Goal: Ask a question: Seek information or help from site administrators or community

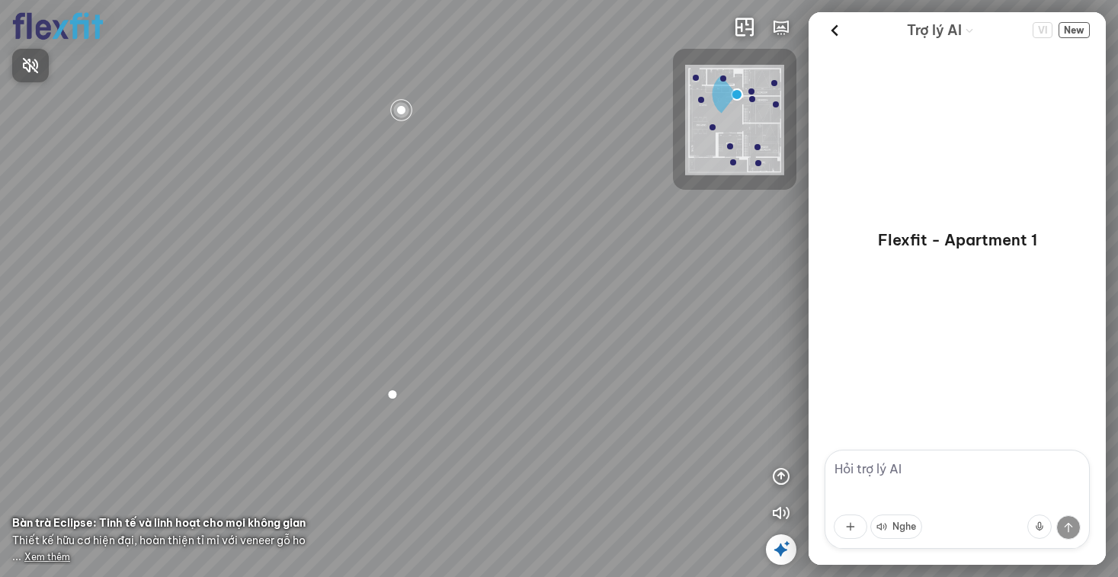
click at [906, 483] on div at bounding box center [559, 288] width 1118 height 577
click at [900, 479] on textarea at bounding box center [956, 498] width 265 height 99
type textarea "Tôi cần tư vấn về nội thất"
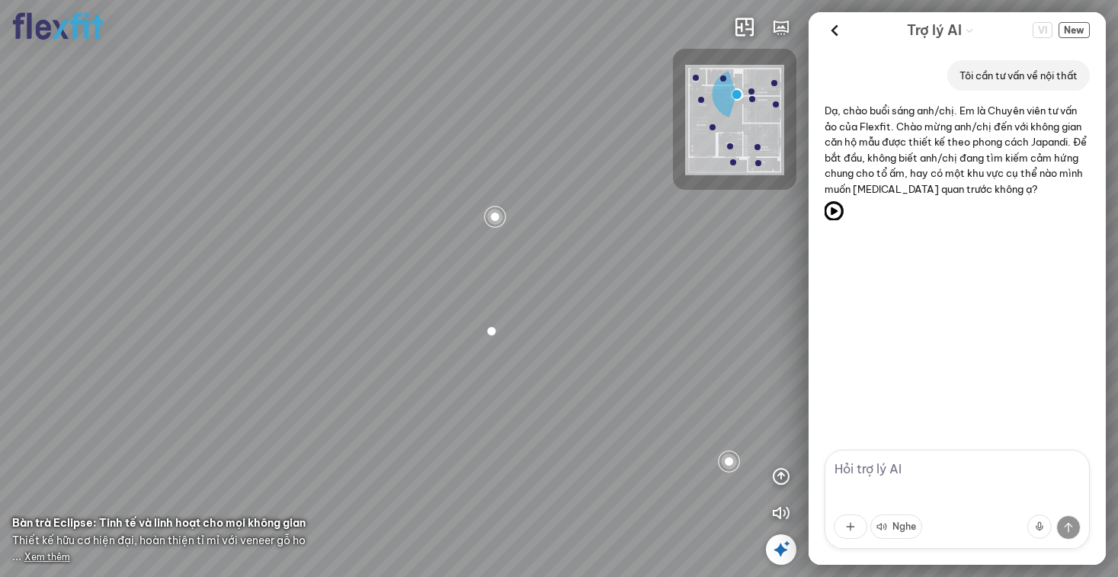
drag, startPoint x: 837, startPoint y: 208, endPoint x: 750, endPoint y: 265, distance: 104.0
click at [751, 261] on div "Bếp WC Phòng ngủ master Phòng ngủ Phòng ngủ INFO: krpano 1.20.8 (build [DATE]) …" at bounding box center [559, 288] width 1118 height 577
click at [881, 485] on textarea at bounding box center [956, 498] width 265 height 99
type textarea "Mình tìm cho căn hộ 2 phòng ngủ, 1 phòng khách"
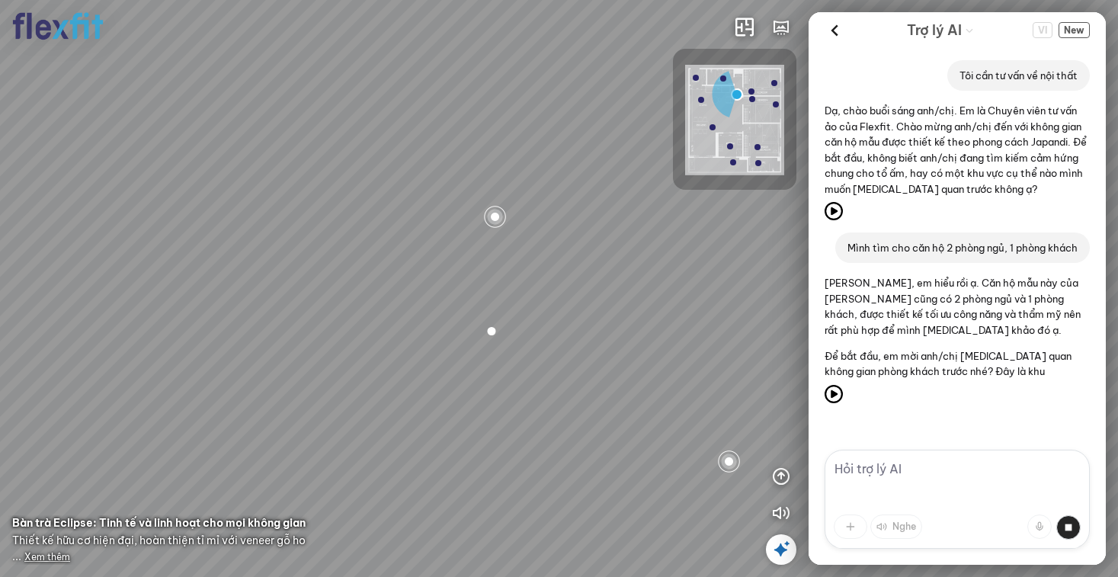
scroll to position [15, 0]
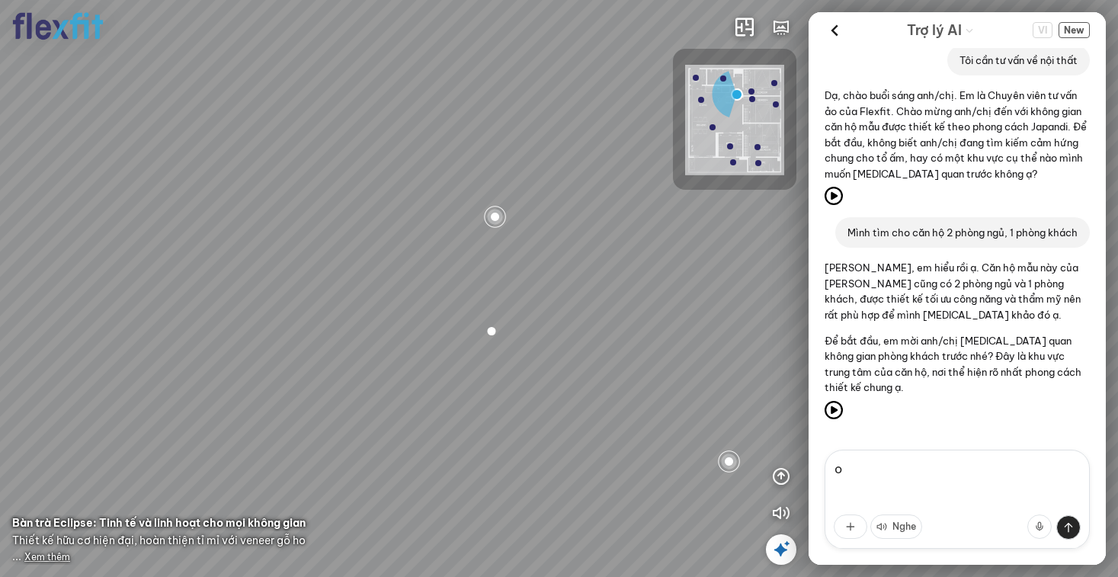
type textarea "ok"
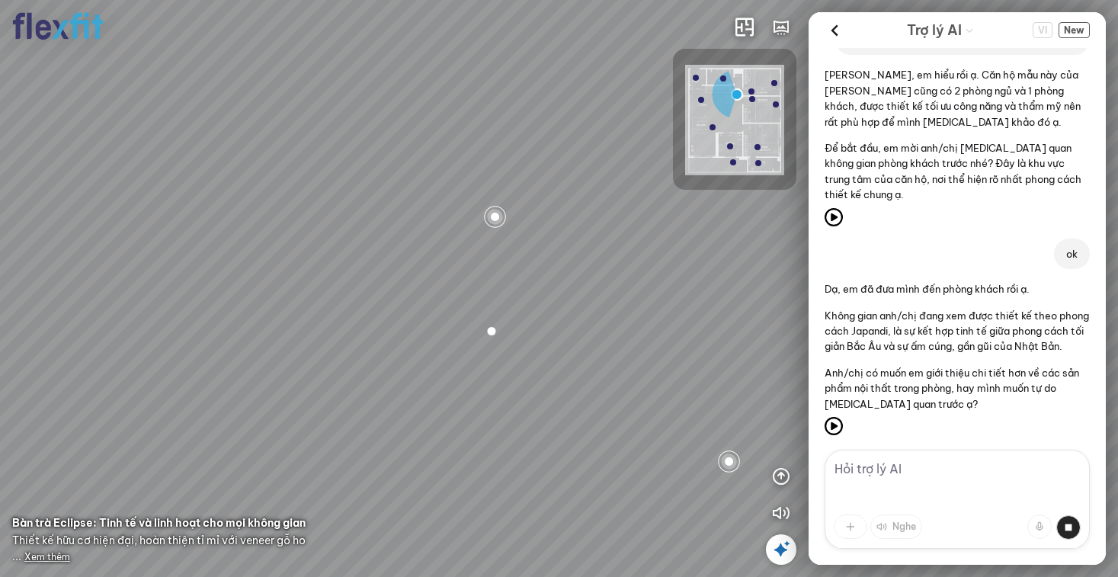
scroll to position [216, 0]
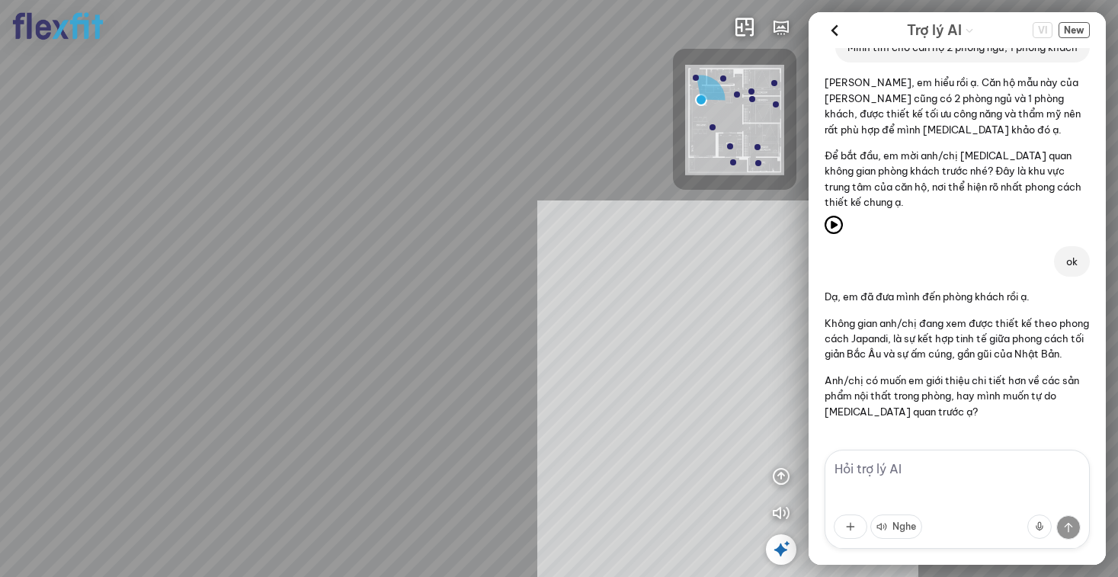
click at [625, 384] on div "Ban công Bếp Phòng ngủ master Phòng ngủ Phòng ngủ INFO: krpano 1.20.8 (build [D…" at bounding box center [559, 288] width 1118 height 577
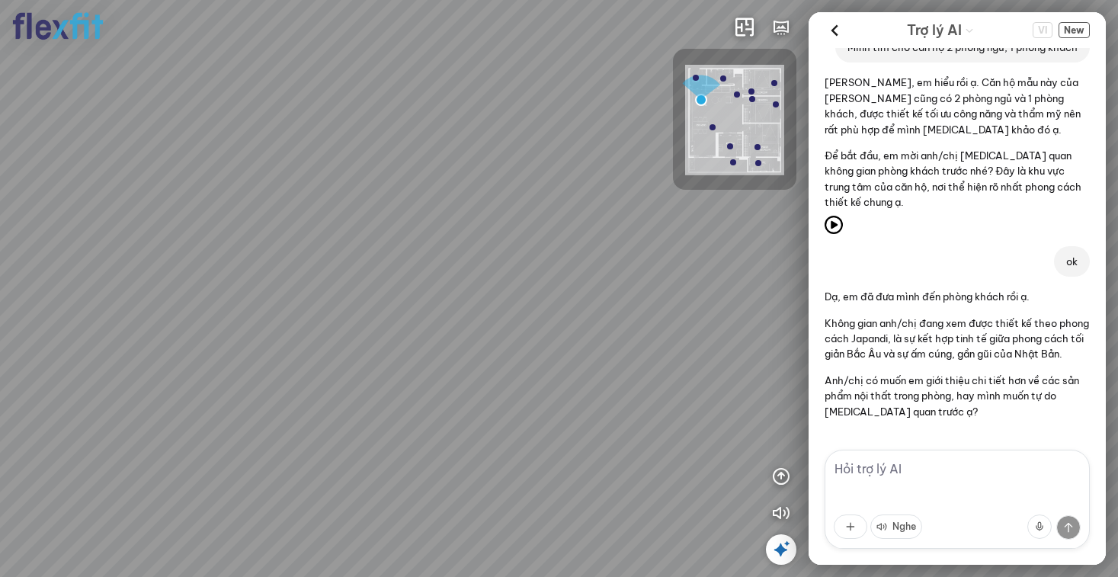
drag, startPoint x: 727, startPoint y: 391, endPoint x: 869, endPoint y: 353, distance: 146.5
click at [869, 351] on div "Ban công Bếp Phòng ngủ master Phòng ngủ Phòng ngủ INFO: krpano 1.20.8 (build [D…" at bounding box center [559, 288] width 1118 height 577
drag, startPoint x: 586, startPoint y: 410, endPoint x: 775, endPoint y: 413, distance: 188.9
click at [774, 413] on div "Ban công Bếp Phòng ngủ master Phòng ngủ Phòng ngủ" at bounding box center [559, 288] width 1118 height 577
drag, startPoint x: 553, startPoint y: 425, endPoint x: 735, endPoint y: 441, distance: 182.8
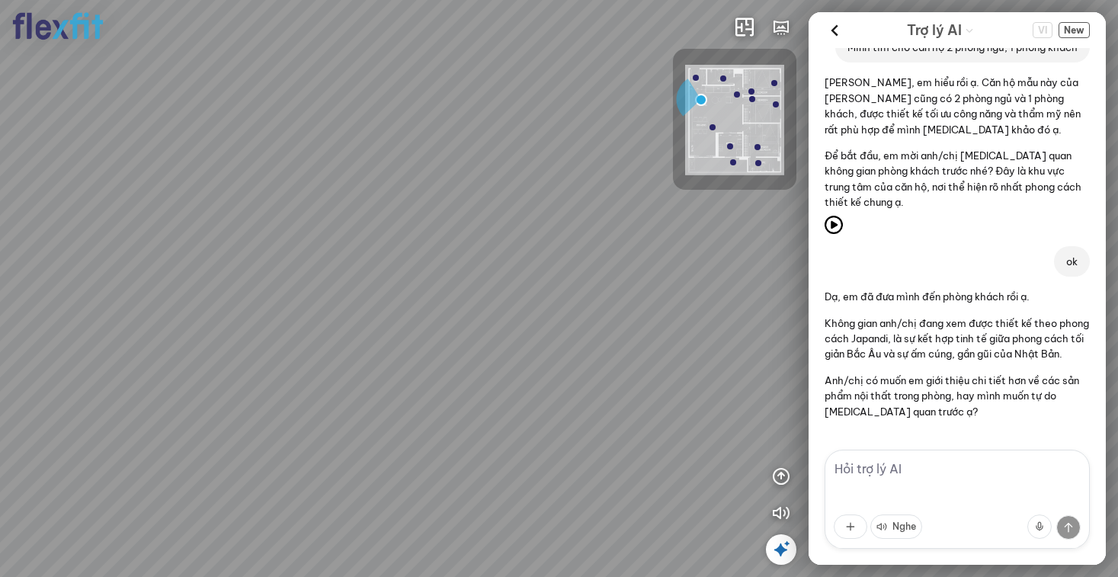
click at [736, 442] on div "Ban công Bếp Phòng ngủ master Phòng ngủ Phòng ngủ" at bounding box center [559, 288] width 1118 height 577
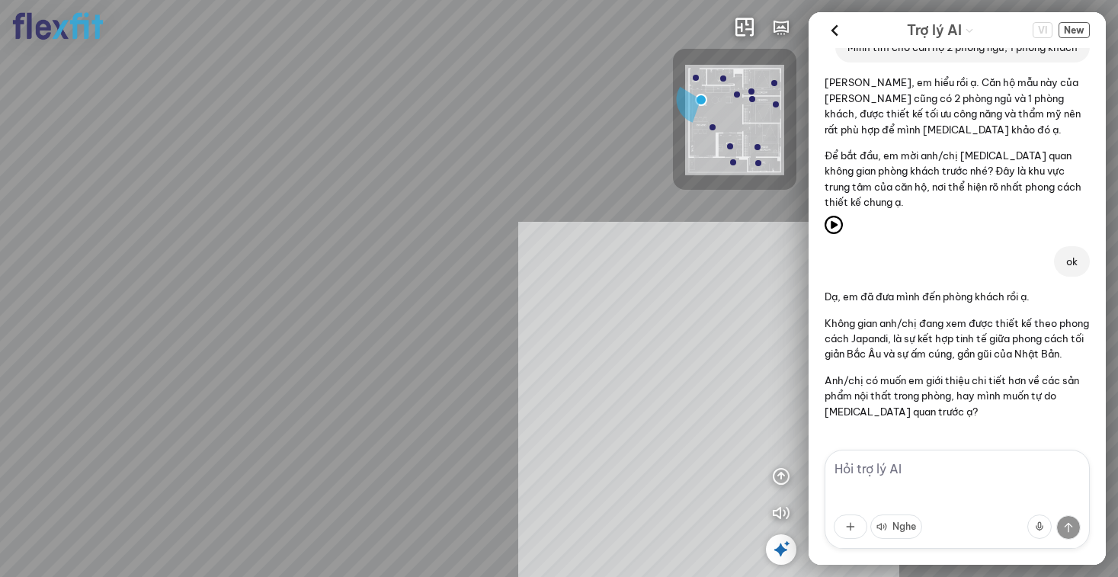
click at [659, 410] on div "Ban công Bếp Phòng ngủ master Phòng ngủ Phòng ngủ INFO: krpano 1.20.8 (build [D…" at bounding box center [559, 288] width 1118 height 577
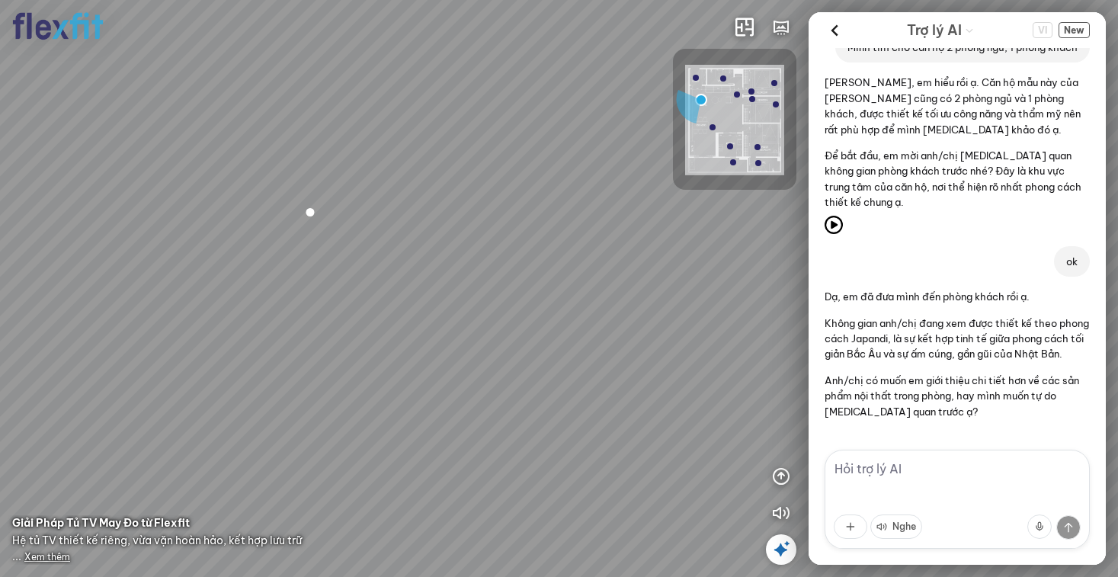
drag, startPoint x: 560, startPoint y: 475, endPoint x: 535, endPoint y: 475, distance: 25.1
click at [535, 475] on div "Ban công Bếp Phòng ngủ master Phòng ngủ Phòng ngủ" at bounding box center [559, 288] width 1118 height 577
click at [519, 475] on div "Ban công Bếp Phòng ngủ master Phòng ngủ Phòng ngủ" at bounding box center [559, 288] width 1118 height 577
drag, startPoint x: 381, startPoint y: 438, endPoint x: 564, endPoint y: 427, distance: 183.9
click at [564, 427] on div "Ban công Bếp Phòng ngủ master Phòng ngủ Phòng ngủ" at bounding box center [559, 288] width 1118 height 577
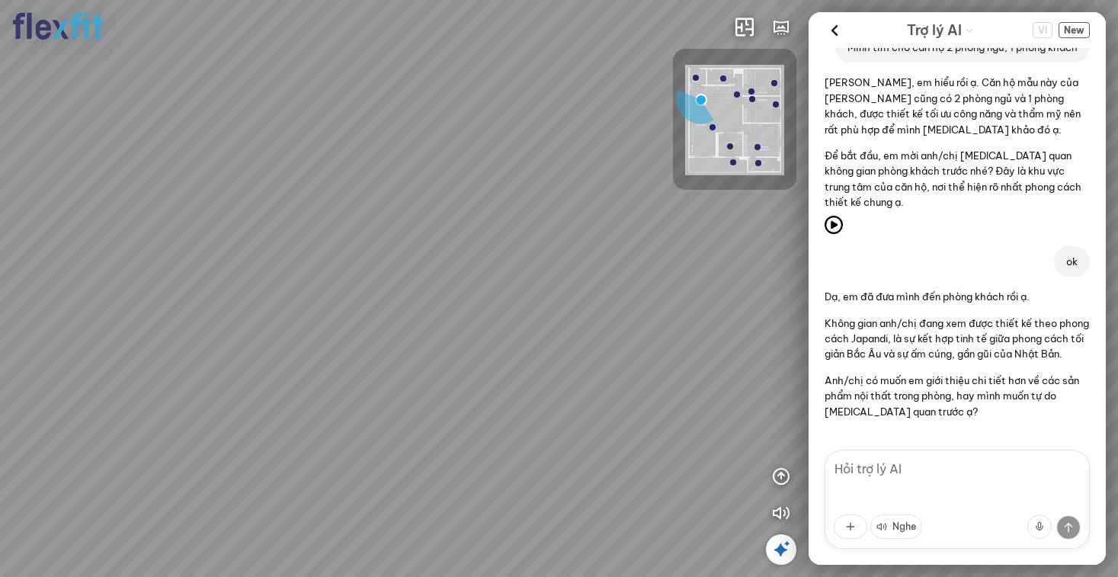
drag, startPoint x: 601, startPoint y: 420, endPoint x: 347, endPoint y: 497, distance: 265.3
click at [349, 496] on div "Ban công Bếp Phòng ngủ master Phòng ngủ Phòng ngủ" at bounding box center [559, 288] width 1118 height 577
drag, startPoint x: 423, startPoint y: 429, endPoint x: 225, endPoint y: 456, distance: 199.1
click at [227, 456] on div "Ban công Bếp Phòng ngủ master Phòng ngủ Phòng ngủ" at bounding box center [559, 288] width 1118 height 577
drag, startPoint x: 598, startPoint y: 432, endPoint x: 362, endPoint y: 344, distance: 252.1
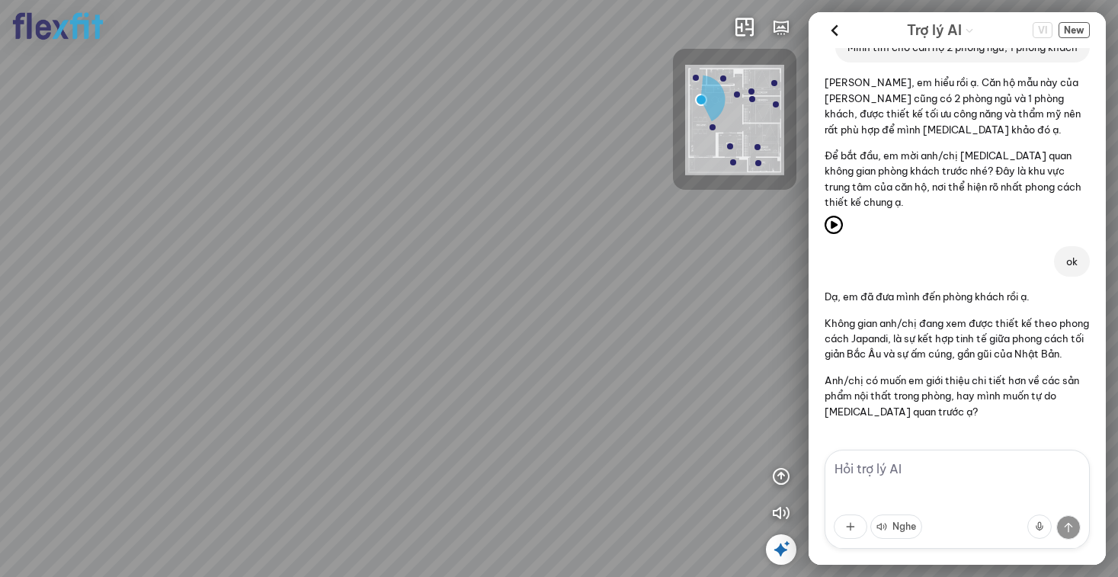
click at [362, 344] on div "Ban công Bếp Phòng ngủ master Phòng ngủ Phòng ngủ" at bounding box center [559, 288] width 1118 height 577
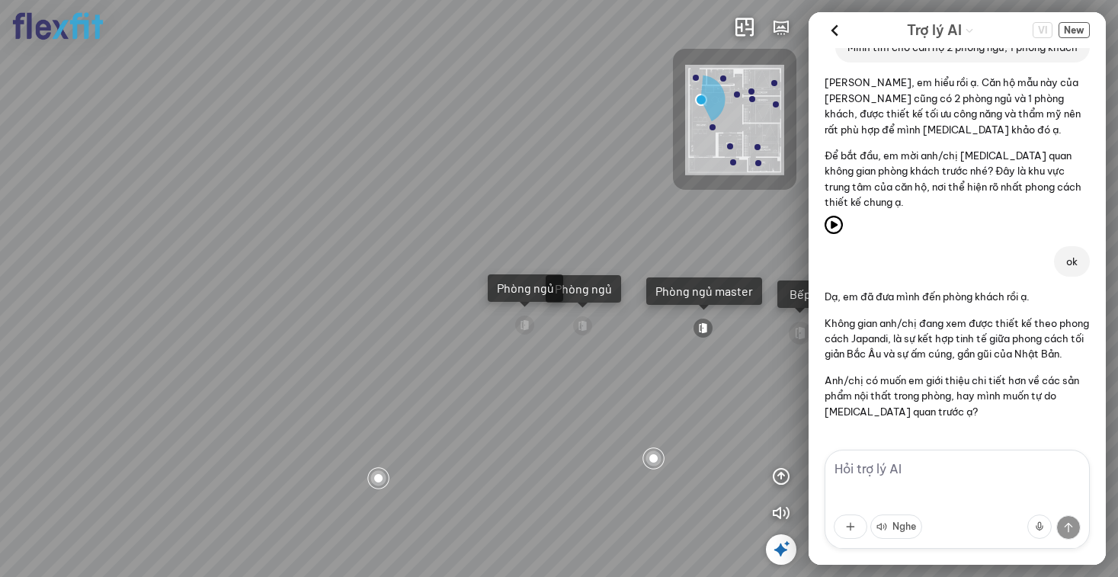
click at [864, 466] on textarea at bounding box center [956, 498] width 265 height 99
type textarea "B"
type textarea "Chi phí cho phòng này như thế nào?"
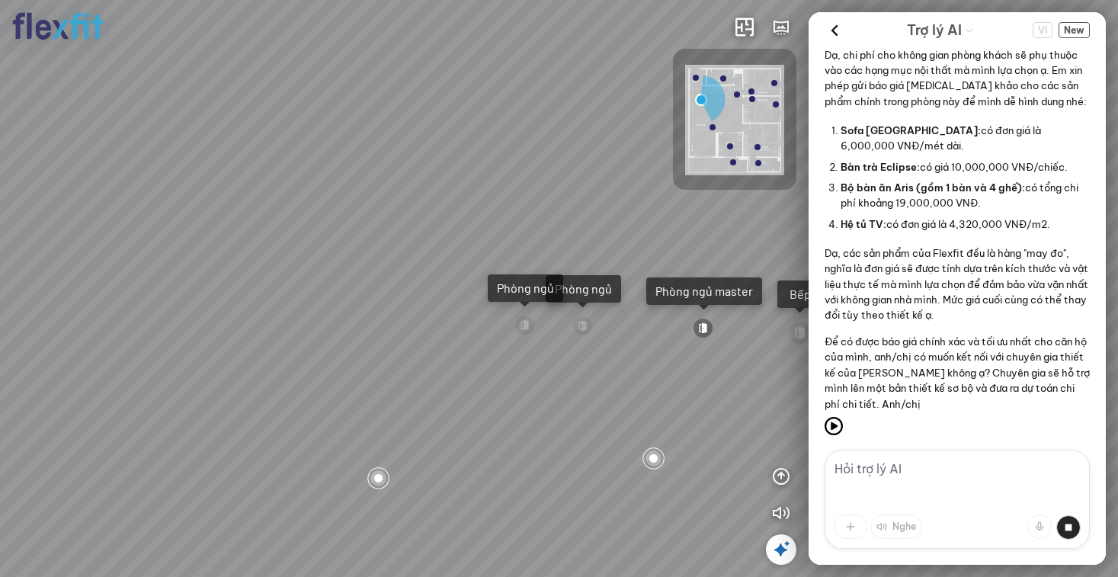
scroll to position [675, 0]
